Goal: Navigation & Orientation: Go to known website

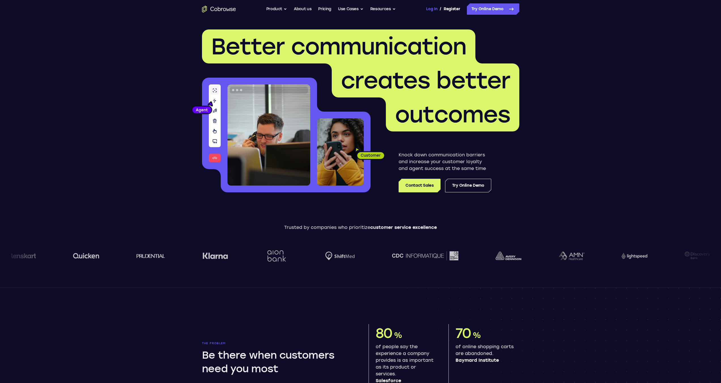
click at [431, 8] on link "Log In" at bounding box center [431, 8] width 11 height 11
